Goal: Task Accomplishment & Management: Manage account settings

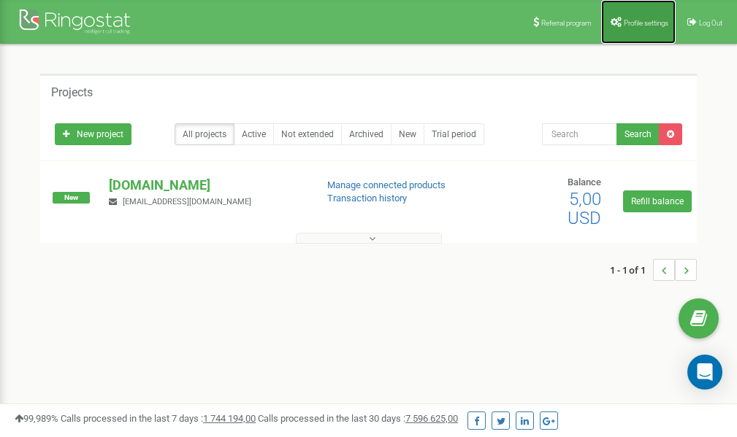
click at [643, 27] on link "Profile settings" at bounding box center [638, 22] width 74 height 44
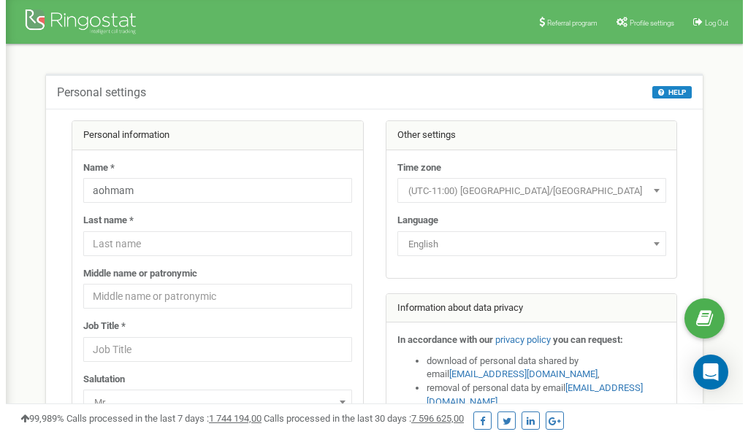
scroll to position [73, 0]
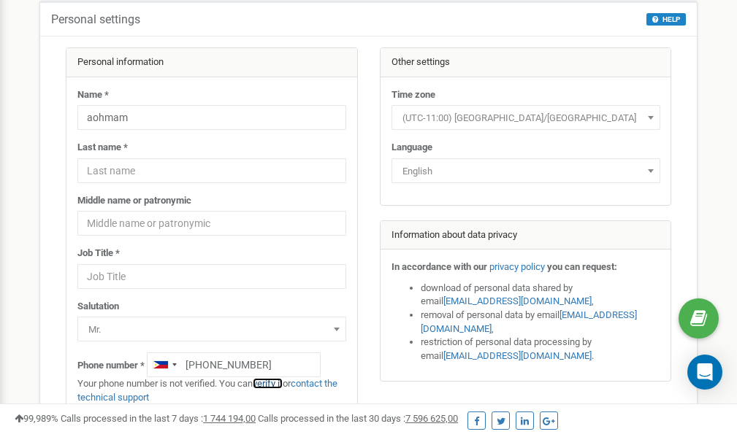
click at [277, 382] on link "verify it" at bounding box center [268, 383] width 30 height 11
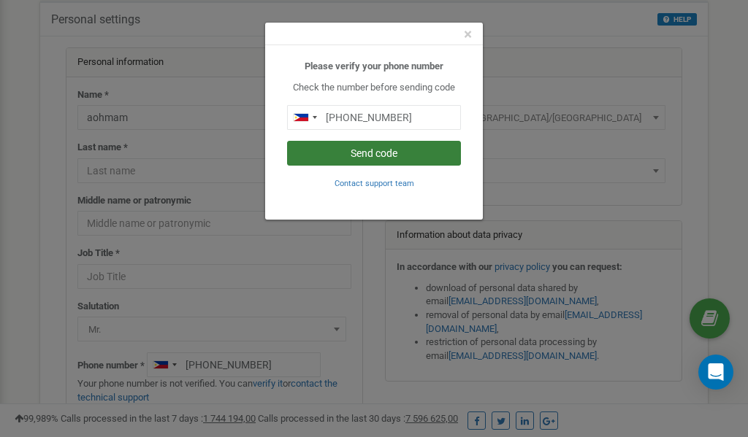
click at [375, 150] on button "Send code" at bounding box center [374, 153] width 174 height 25
